Goal: Check status: Check status

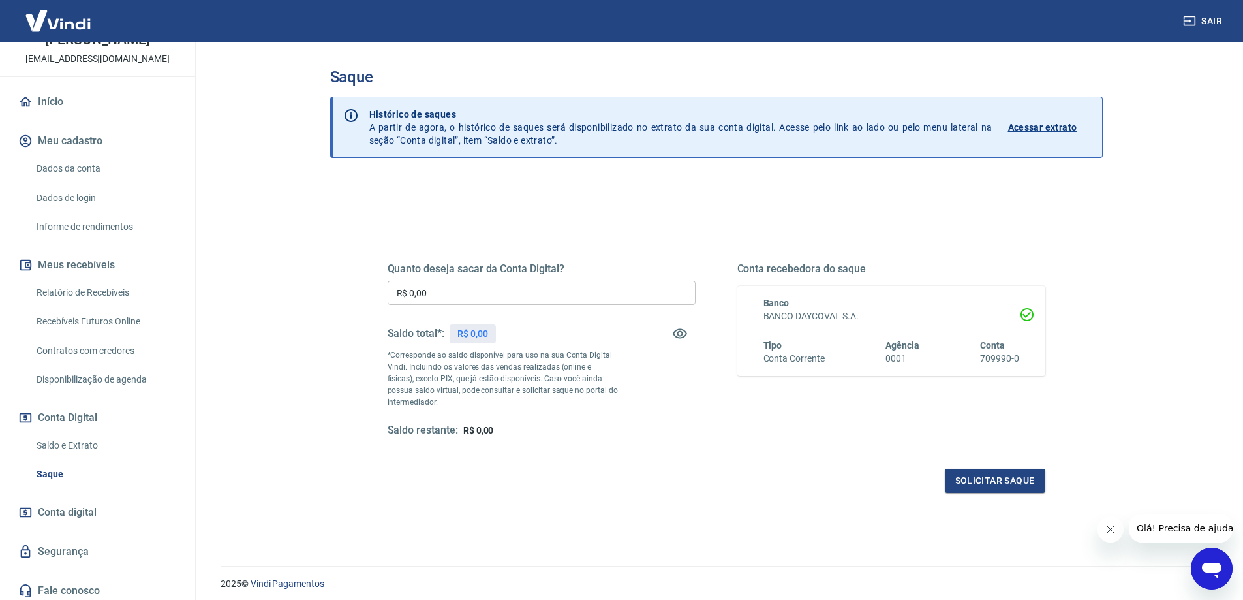
scroll to position [82, 0]
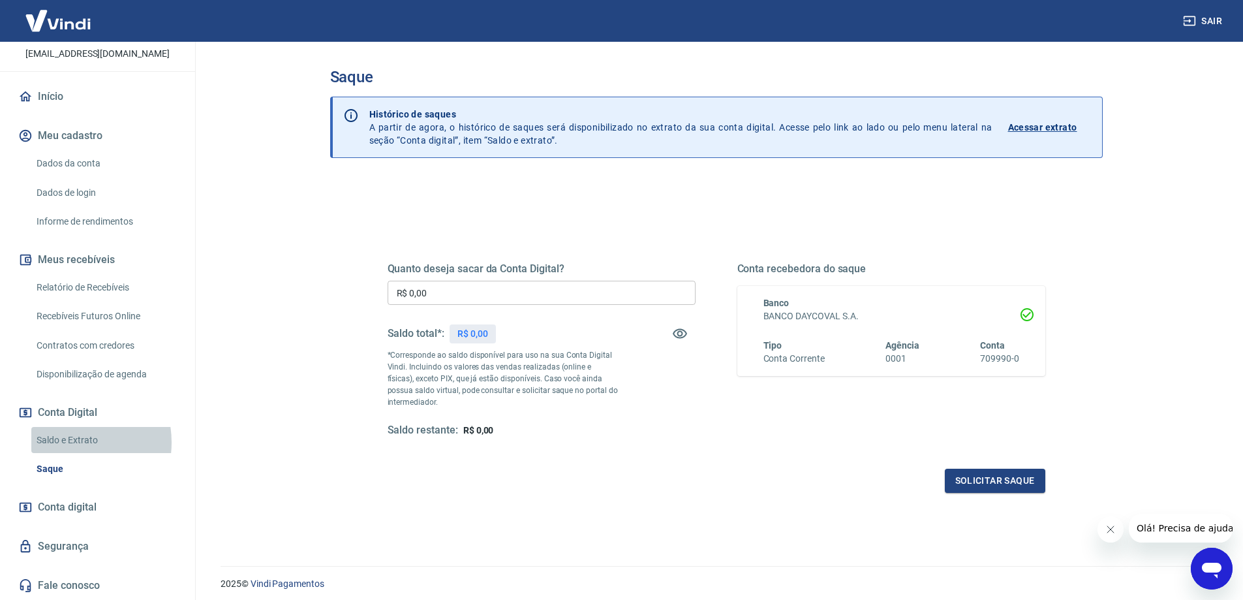
click at [71, 442] on link "Saldo e Extrato" at bounding box center [105, 440] width 148 height 27
